Goal: Information Seeking & Learning: Learn about a topic

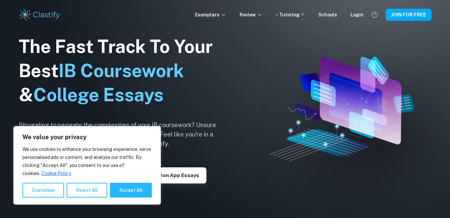
click at [124, 192] on button "Accept All" at bounding box center [131, 189] width 42 height 15
checkbox input "true"
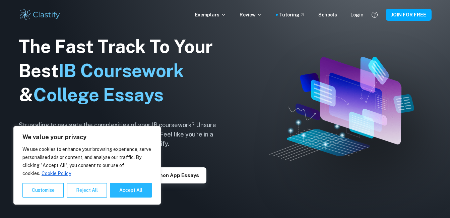
checkbox input "true"
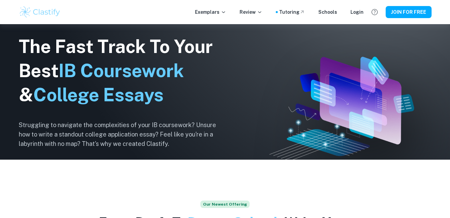
scroll to position [57, 0]
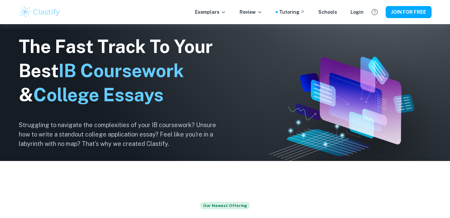
click at [332, 14] on div "Schools" at bounding box center [327, 11] width 19 height 7
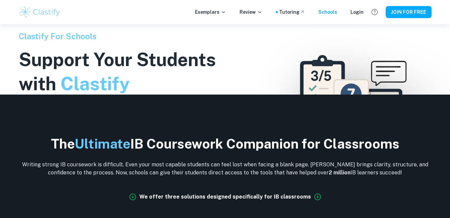
scroll to position [151, 0]
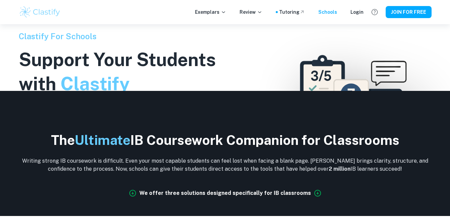
click at [267, 72] on div at bounding box center [225, 109] width 450 height 218
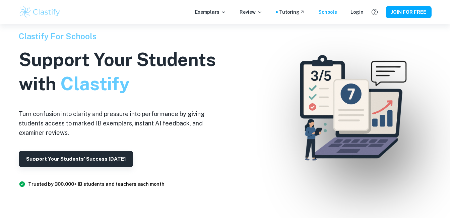
scroll to position [0, 0]
click at [356, 12] on div "Login" at bounding box center [356, 11] width 13 height 7
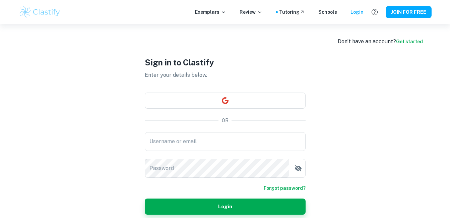
click at [326, 14] on div "Schools" at bounding box center [327, 11] width 19 height 7
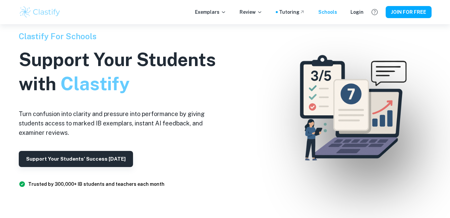
click at [289, 13] on div "Tutoring" at bounding box center [292, 11] width 26 height 7
click at [378, 16] on icon "Help and Feedback" at bounding box center [374, 12] width 8 height 8
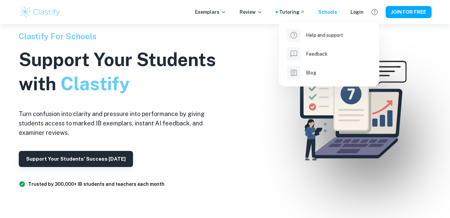
click at [218, 15] on div at bounding box center [225, 109] width 450 height 218
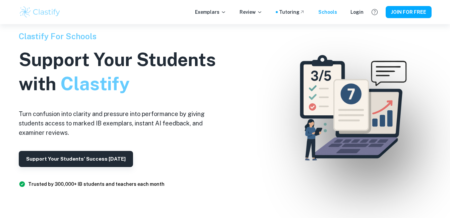
click at [216, 12] on p "Exemplars" at bounding box center [210, 11] width 31 height 7
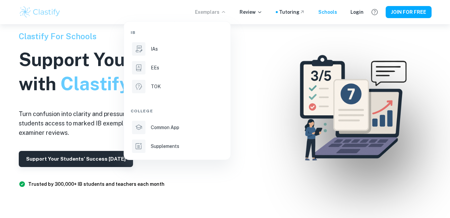
click at [155, 50] on p "IAs" at bounding box center [154, 48] width 7 height 7
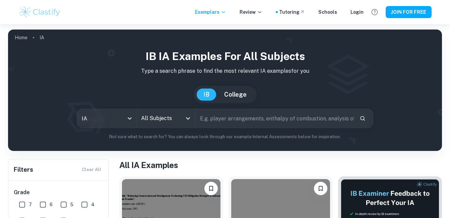
click at [187, 122] on icon "Open" at bounding box center [188, 118] width 8 height 8
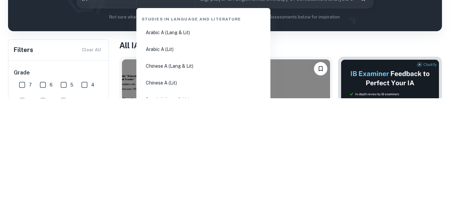
scroll to position [8, 0]
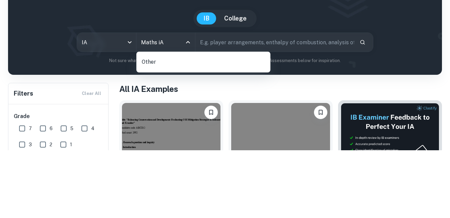
click at [168, 113] on input "Maths iA" at bounding box center [160, 109] width 43 height 13
type input "Maths i"
click at [165, 160] on h1 "All IA Examples" at bounding box center [280, 156] width 322 height 12
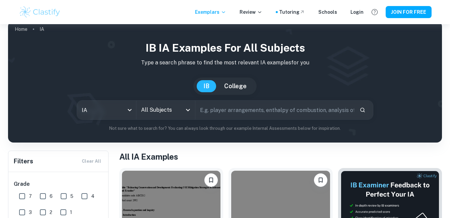
click at [185, 110] on icon "Open" at bounding box center [188, 110] width 8 height 8
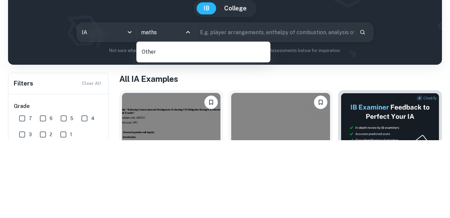
type input "I"
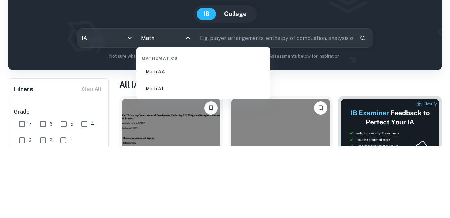
click at [164, 162] on li "Math AI" at bounding box center [203, 160] width 129 height 15
type input "Math AI"
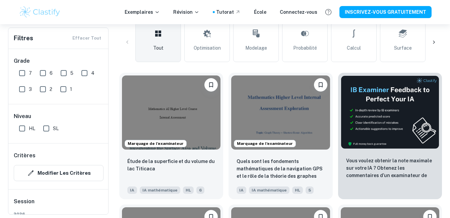
scroll to position [177, 0]
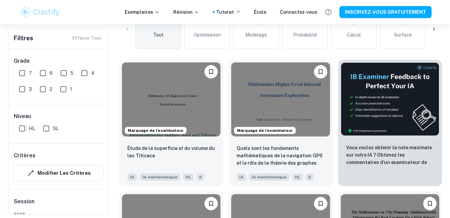
click at [213, 73] on icon "Veuillez vous connecter pour mettre en signet les exemples" at bounding box center [211, 71] width 4 height 5
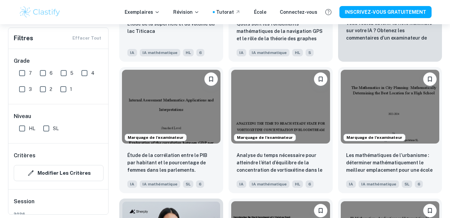
scroll to position [253, 0]
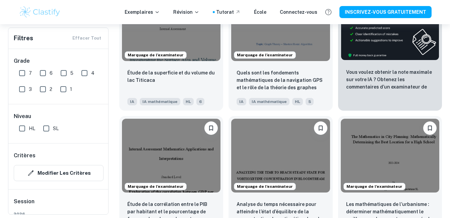
click at [49, 77] on input "6" at bounding box center [42, 72] width 13 height 13
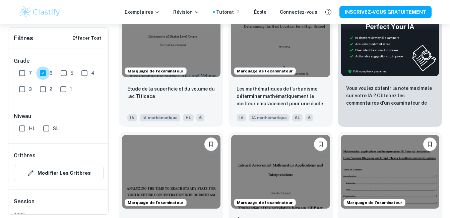
click at [46, 75] on input "6" at bounding box center [42, 72] width 13 height 13
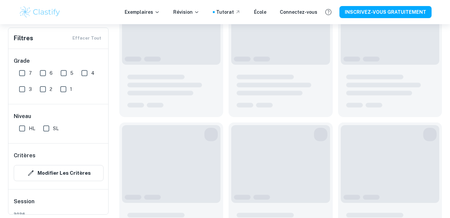
scroll to position [237, 0]
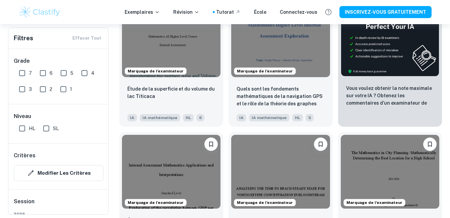
click at [44, 76] on input "6" at bounding box center [42, 72] width 13 height 13
checkbox input "true"
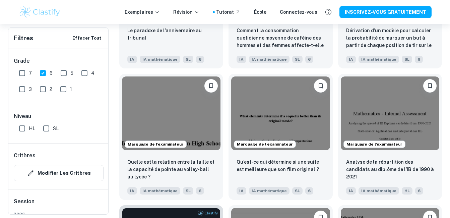
scroll to position [837, 0]
click at [187, 126] on img at bounding box center [171, 114] width 98 height 74
